Goal: Task Accomplishment & Management: Manage account settings

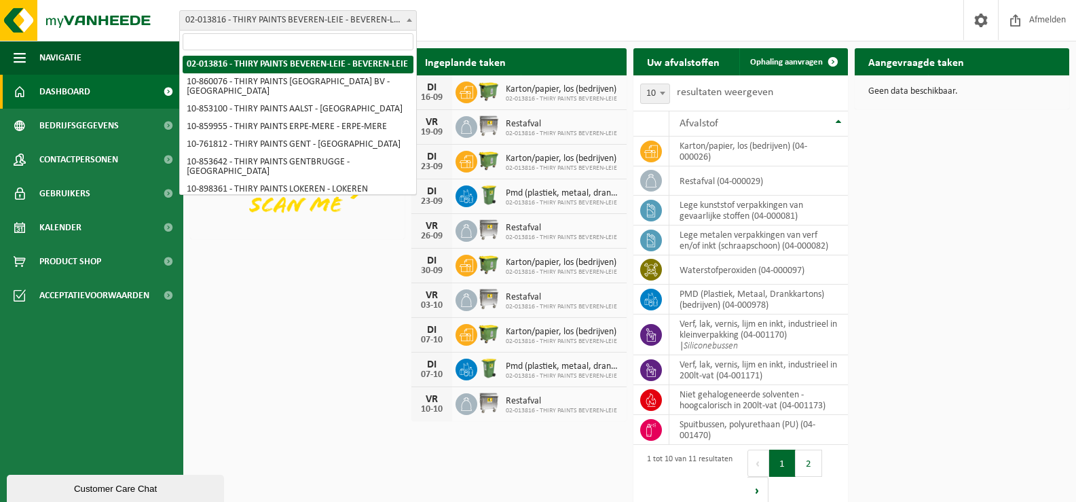
click at [413, 21] on span at bounding box center [410, 20] width 14 height 18
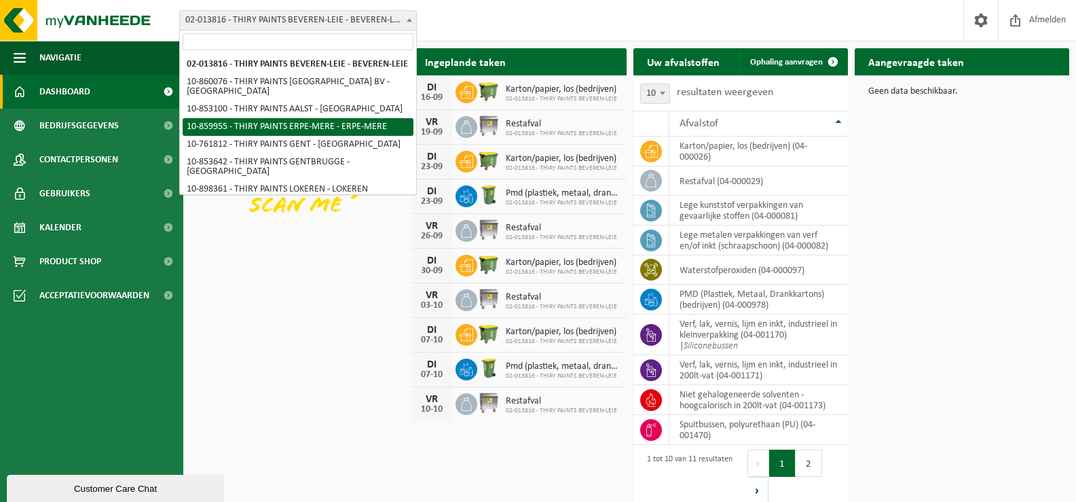
select select "99931"
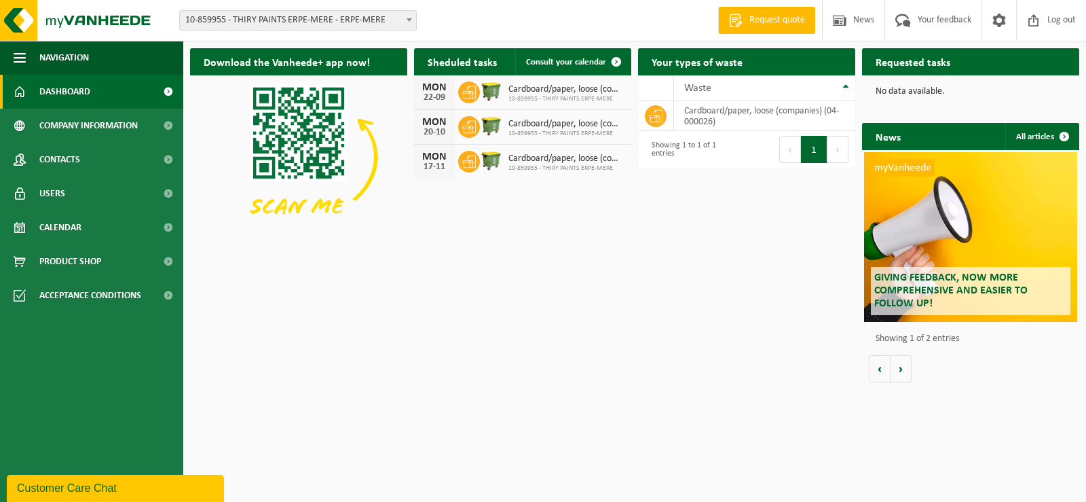
click at [408, 24] on span at bounding box center [410, 20] width 14 height 18
click at [1074, 16] on span "Log out" at bounding box center [1061, 20] width 35 height 40
